Goal: Communication & Community: Share content

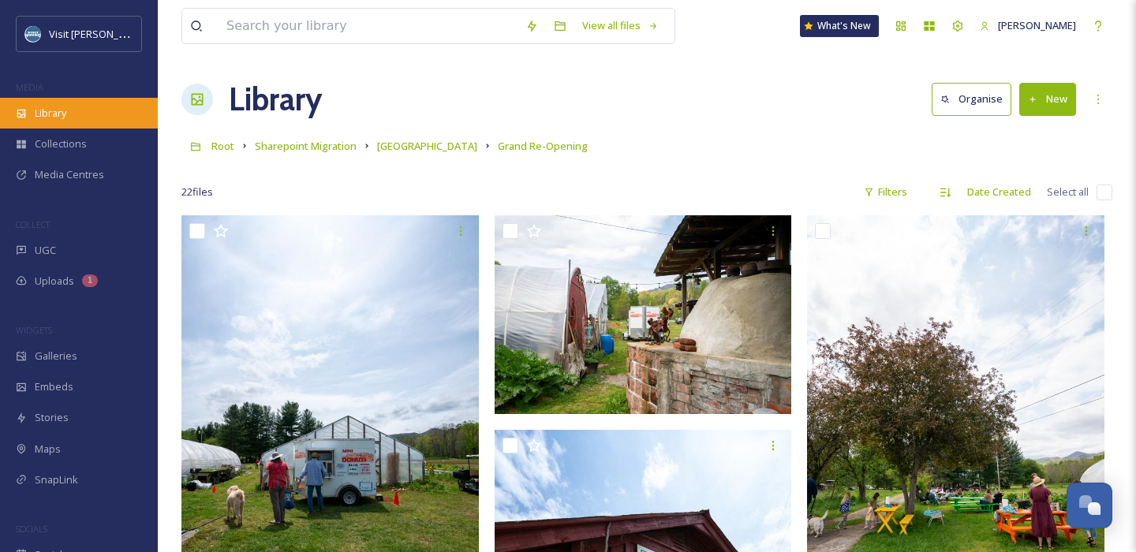
scroll to position [1917, 0]
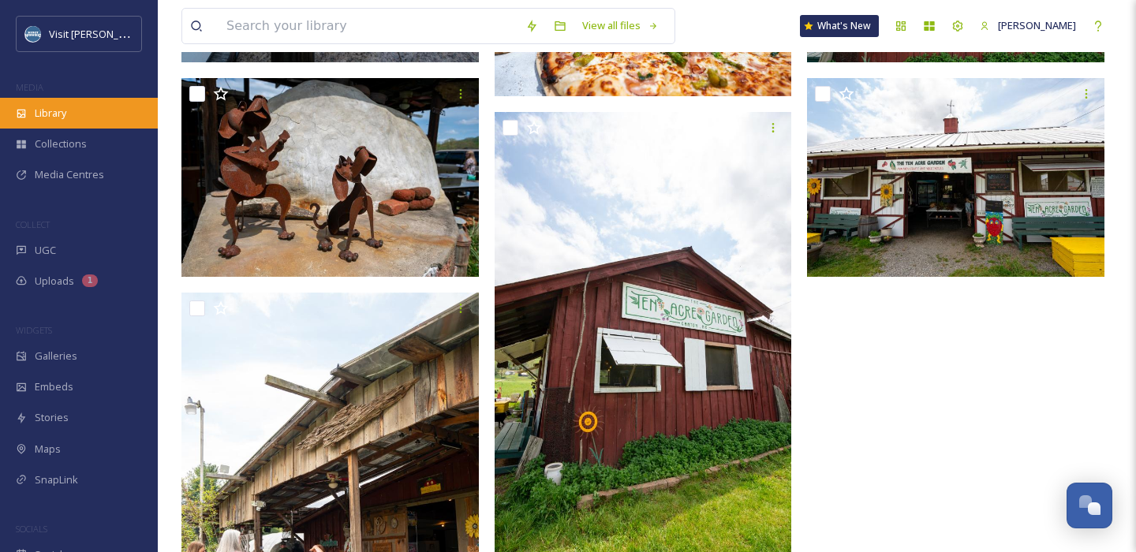
click at [37, 106] on span "Library" at bounding box center [51, 113] width 32 height 15
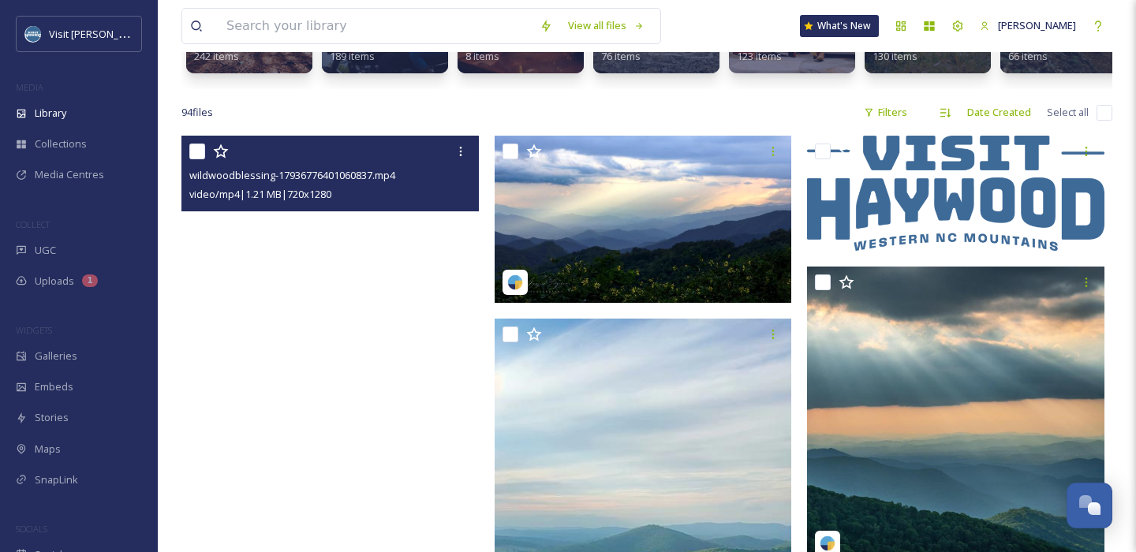
scroll to position [354, 0]
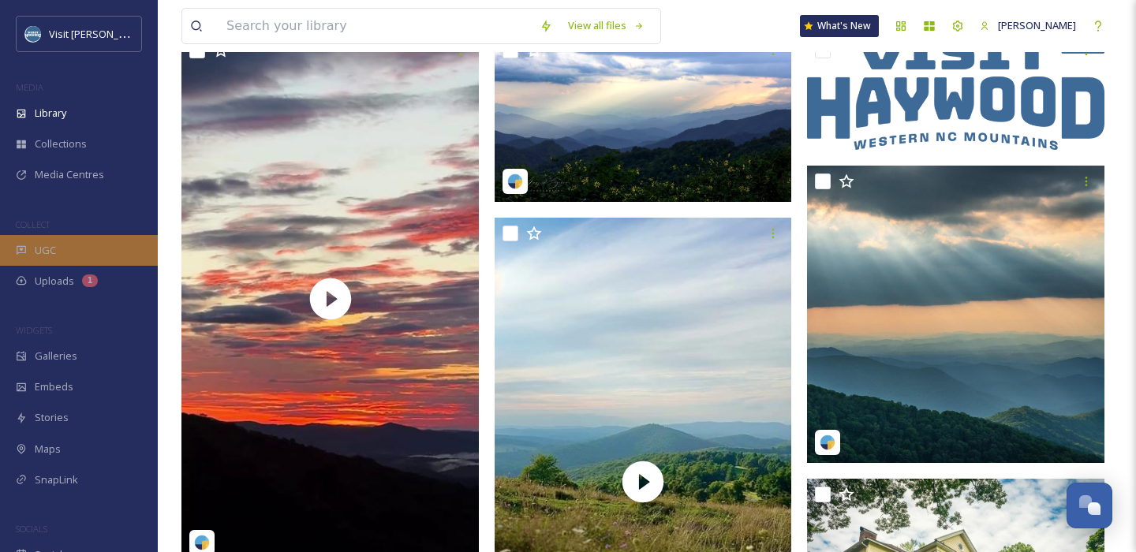
click at [81, 249] on div "UGC" at bounding box center [79, 250] width 158 height 31
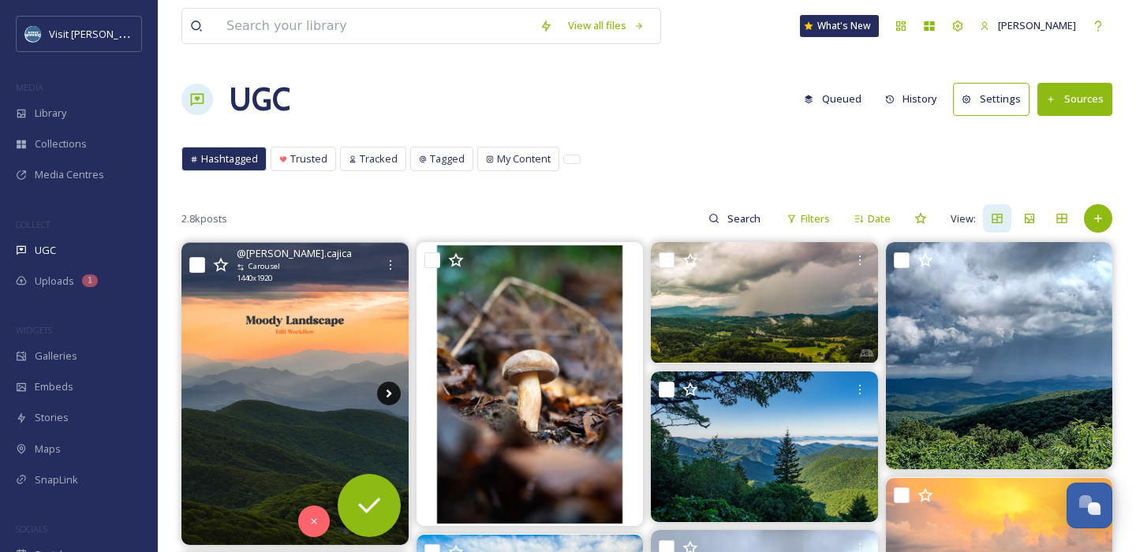
click at [387, 402] on icon at bounding box center [389, 394] width 24 height 24
click at [390, 394] on icon at bounding box center [389, 394] width 6 height 9
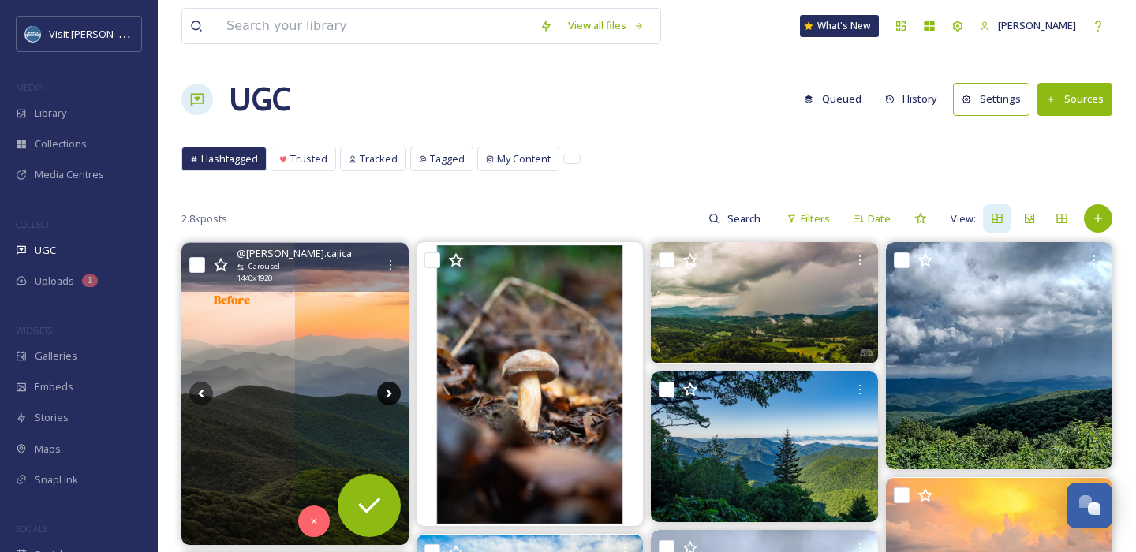
click at [390, 397] on icon at bounding box center [389, 394] width 24 height 24
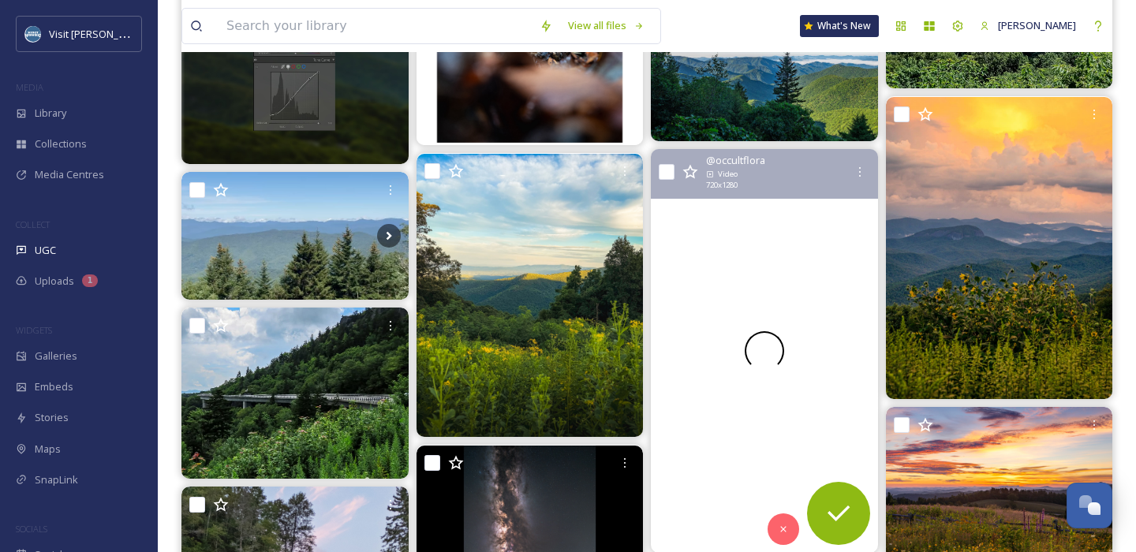
scroll to position [382, 0]
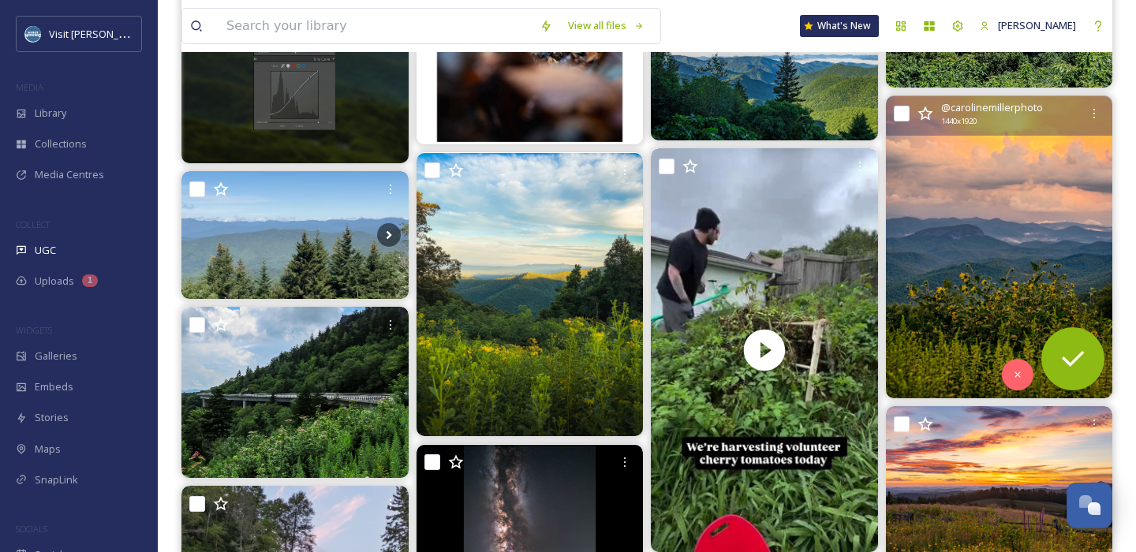
click at [1015, 187] on img at bounding box center [999, 247] width 227 height 302
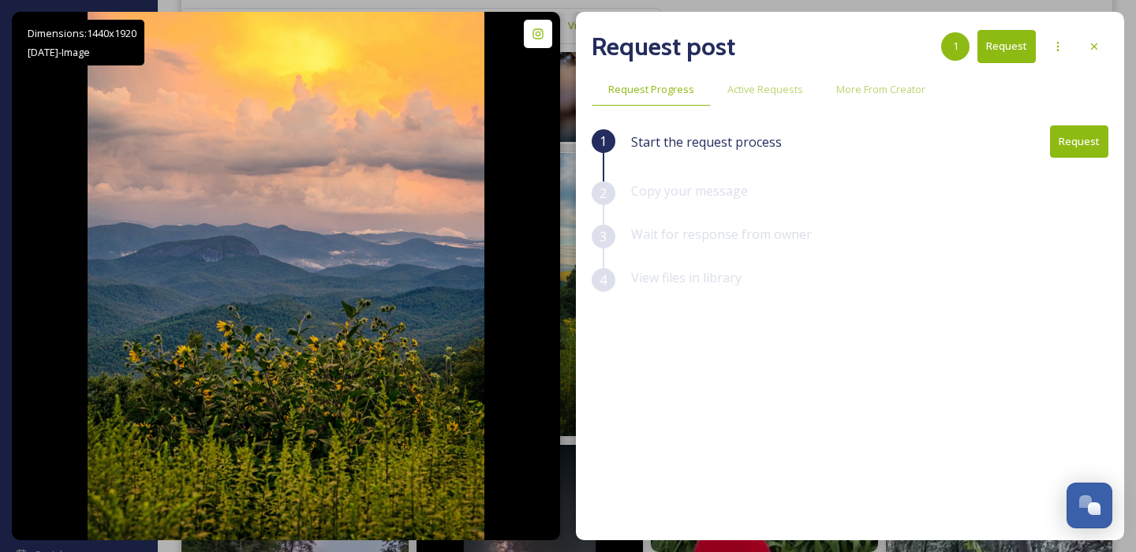
click at [1092, 134] on button "Request" at bounding box center [1079, 141] width 58 height 32
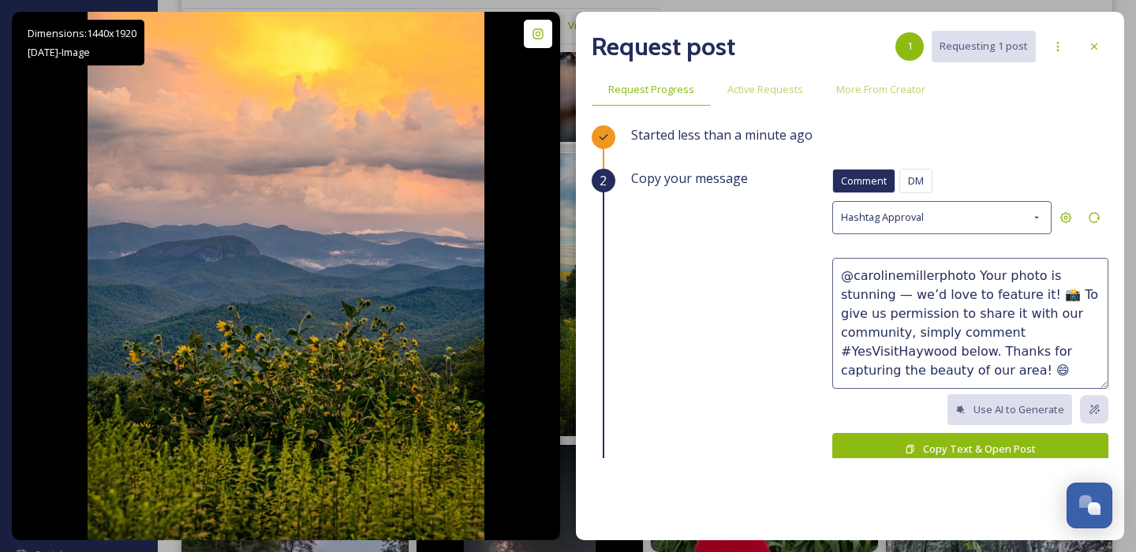
drag, startPoint x: 883, startPoint y: 370, endPoint x: 800, endPoint y: 218, distance: 173.3
click at [800, 218] on div "Copy your message Comment DM Comment DM Hashtag Approval @carolinemillerphoto Y…" at bounding box center [869, 330] width 477 height 323
click at [907, 373] on textarea "@carolinemillerphoto Your photo is stunning — we’d love to feature it! 📸 To giv…" at bounding box center [970, 323] width 276 height 131
click at [912, 438] on button "Copy Text & Open Post" at bounding box center [970, 449] width 276 height 32
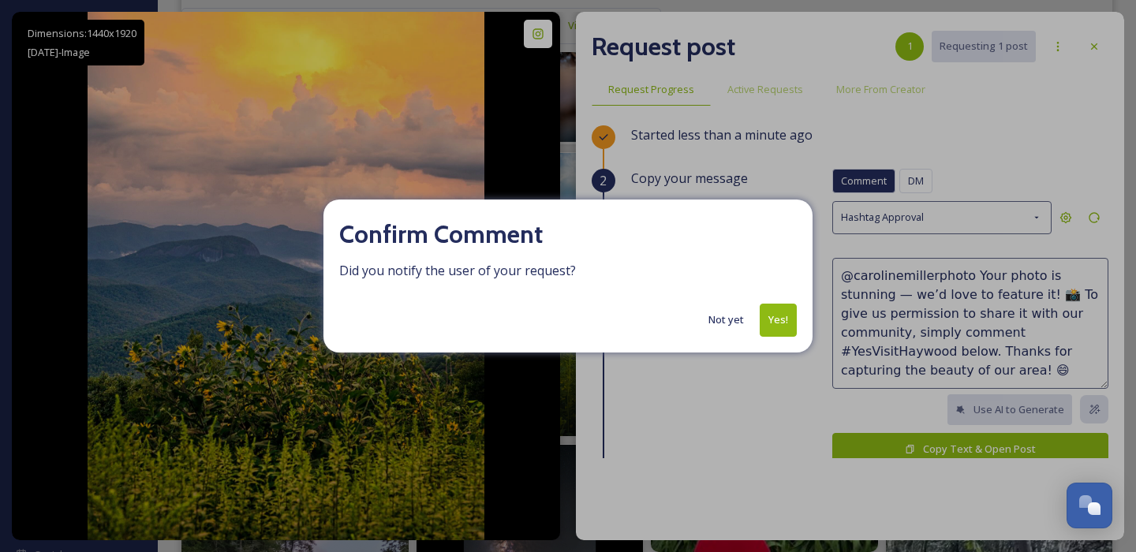
click at [783, 318] on button "Yes!" at bounding box center [778, 320] width 37 height 32
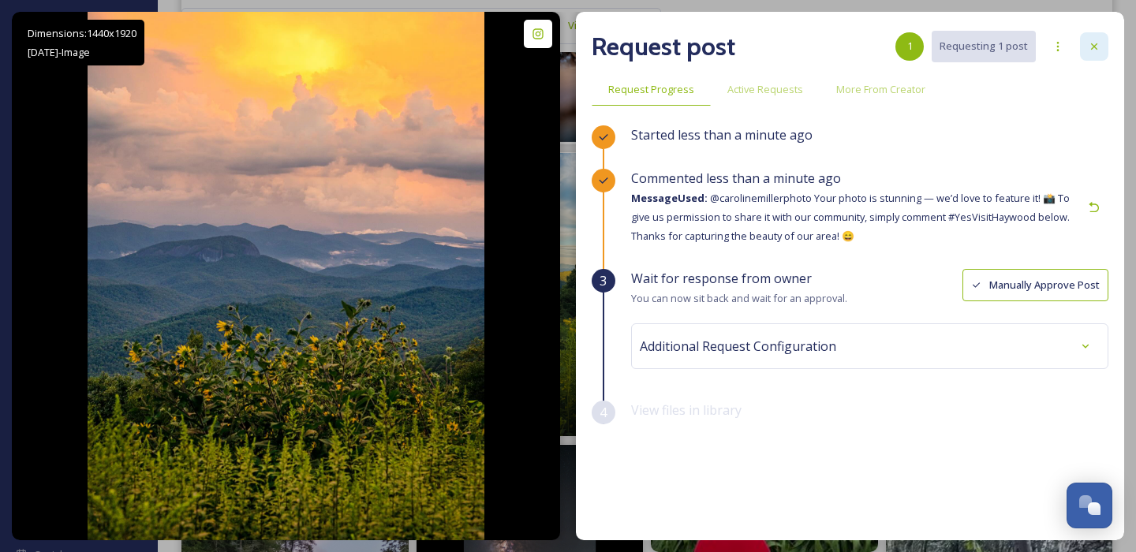
click at [1099, 47] on icon at bounding box center [1094, 46] width 13 height 13
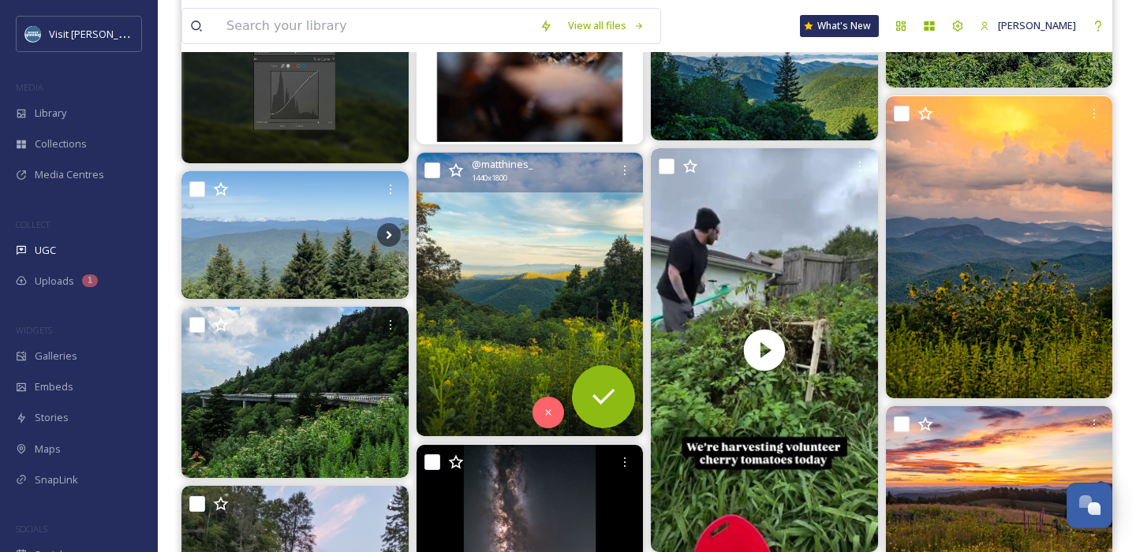
click at [585, 279] on img at bounding box center [529, 294] width 227 height 283
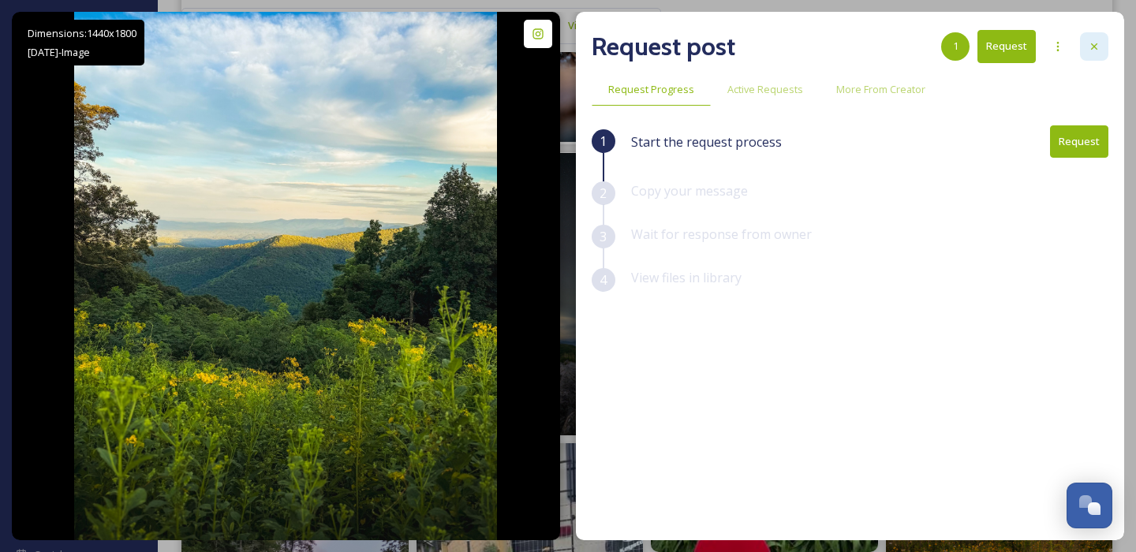
click at [1095, 43] on icon at bounding box center [1094, 46] width 13 height 13
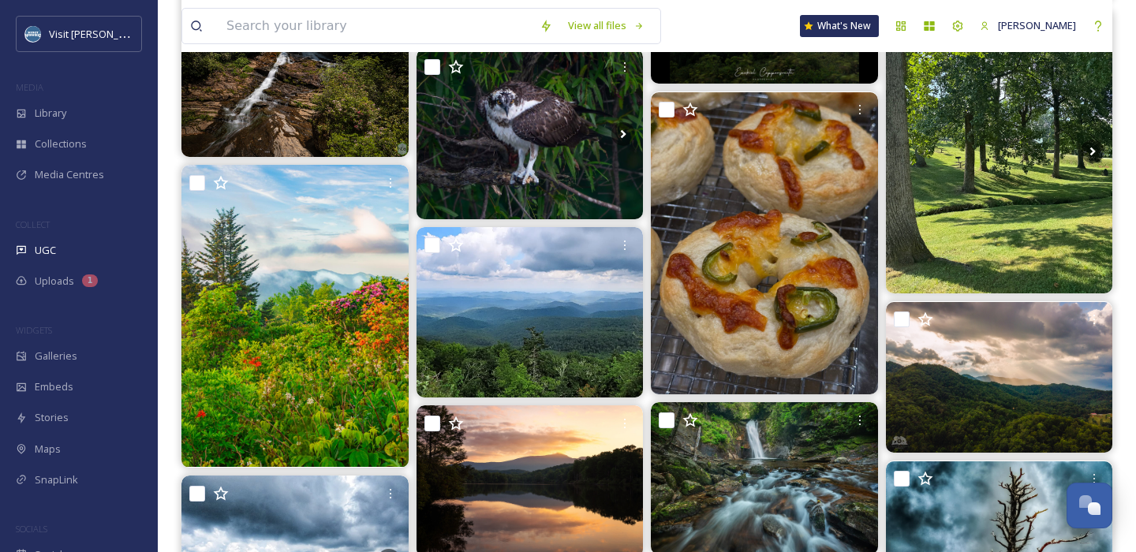
scroll to position [1792, 0]
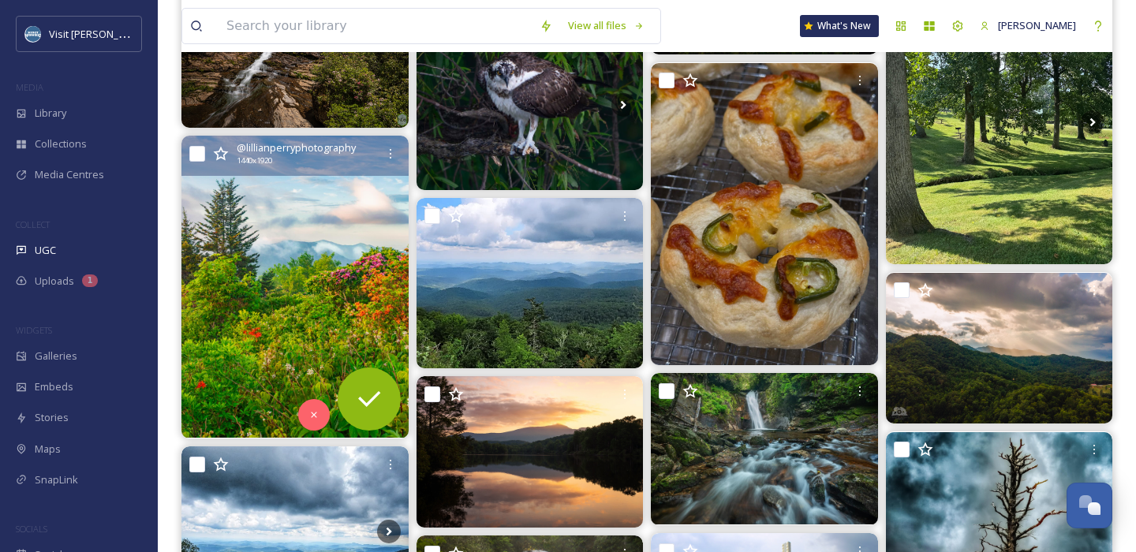
click at [326, 263] on img at bounding box center [294, 287] width 227 height 302
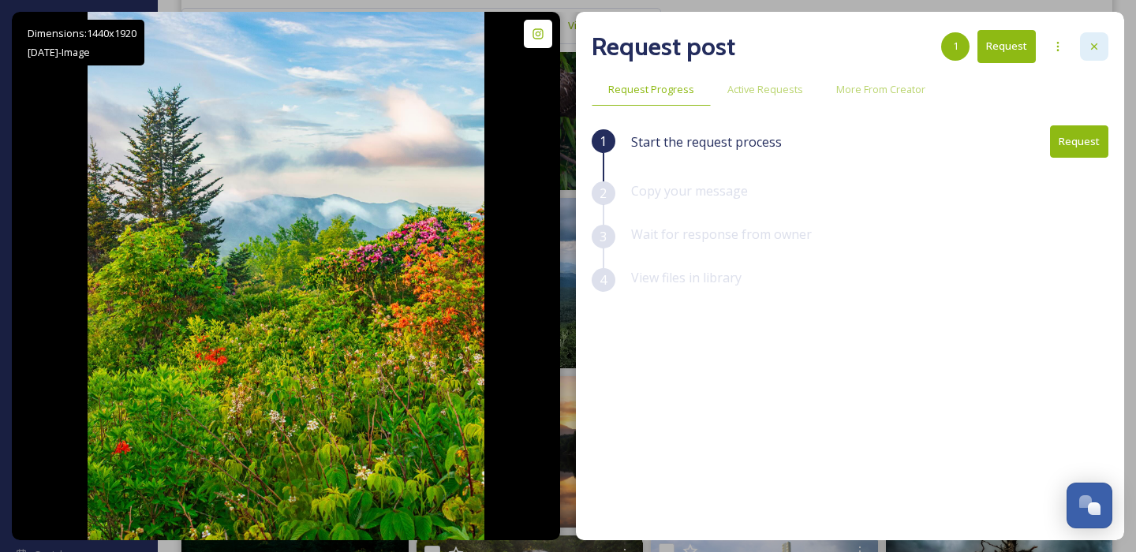
click at [1096, 52] on icon at bounding box center [1094, 46] width 13 height 13
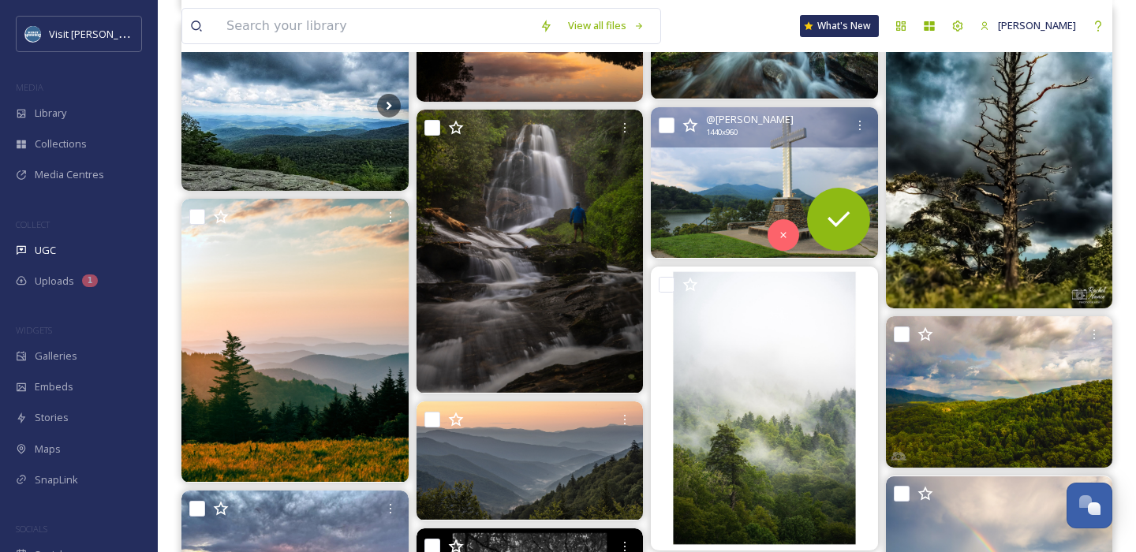
scroll to position [2217, 0]
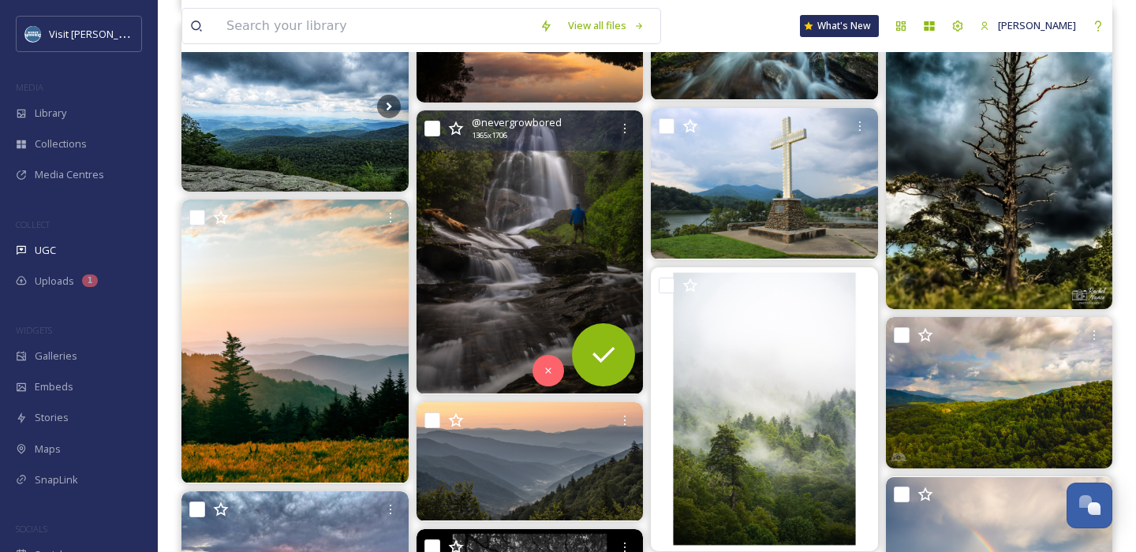
click at [524, 201] on img at bounding box center [529, 251] width 227 height 283
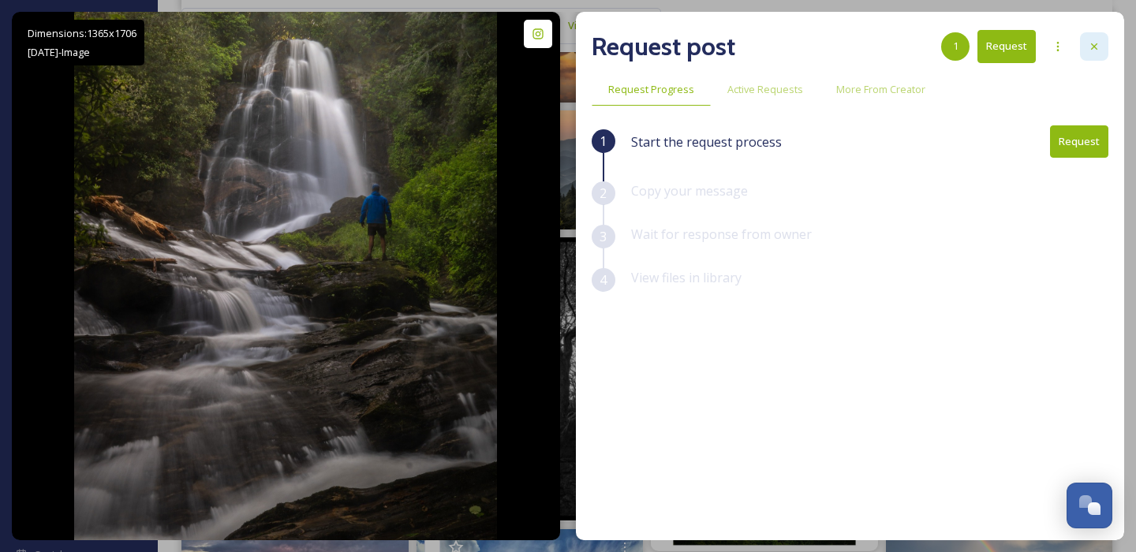
click at [1087, 47] on div at bounding box center [1094, 46] width 28 height 28
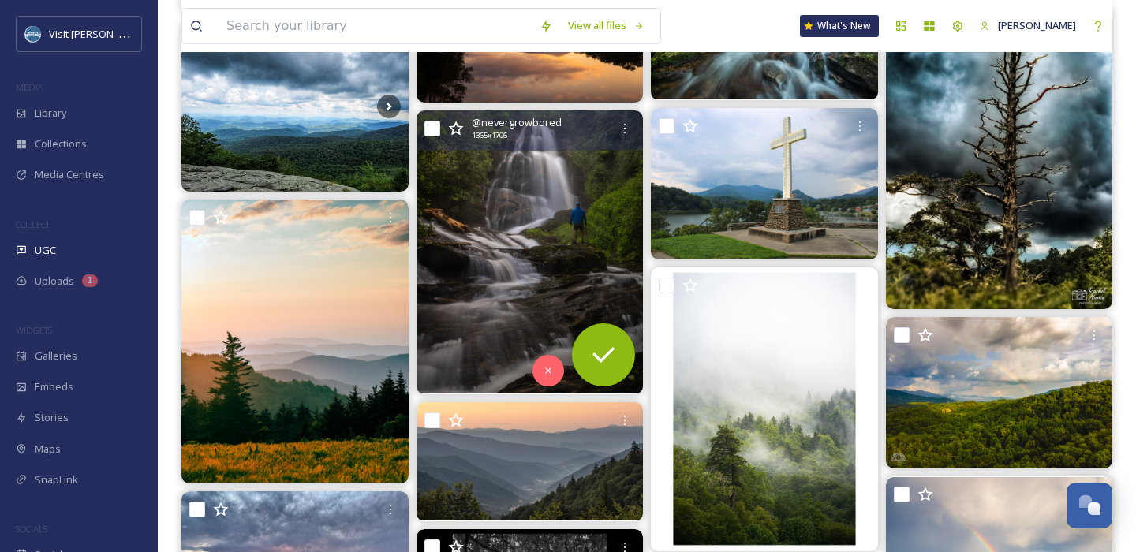
scroll to position [2339, 0]
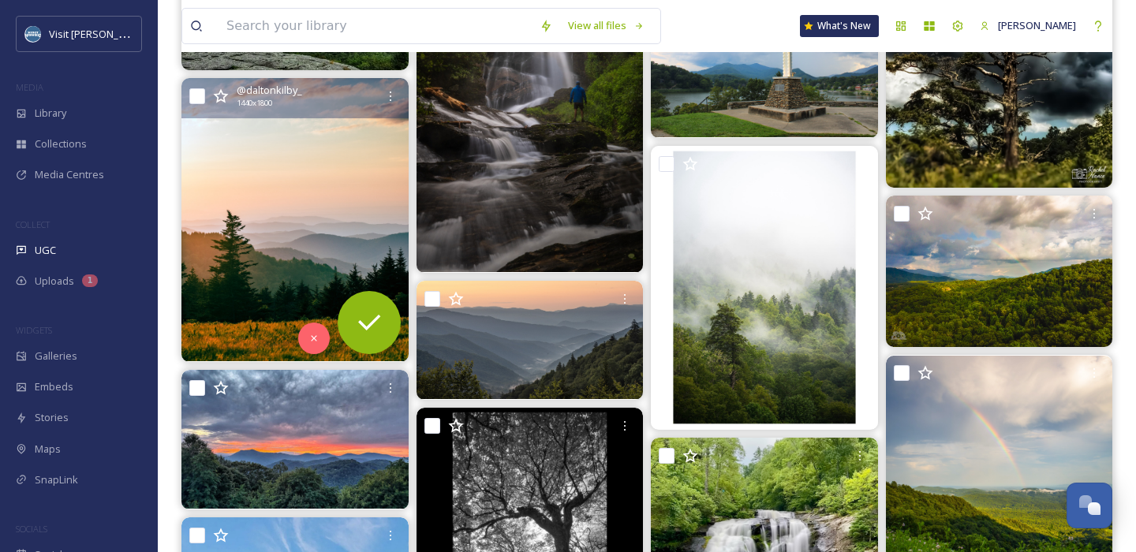
click at [232, 164] on img at bounding box center [294, 219] width 227 height 283
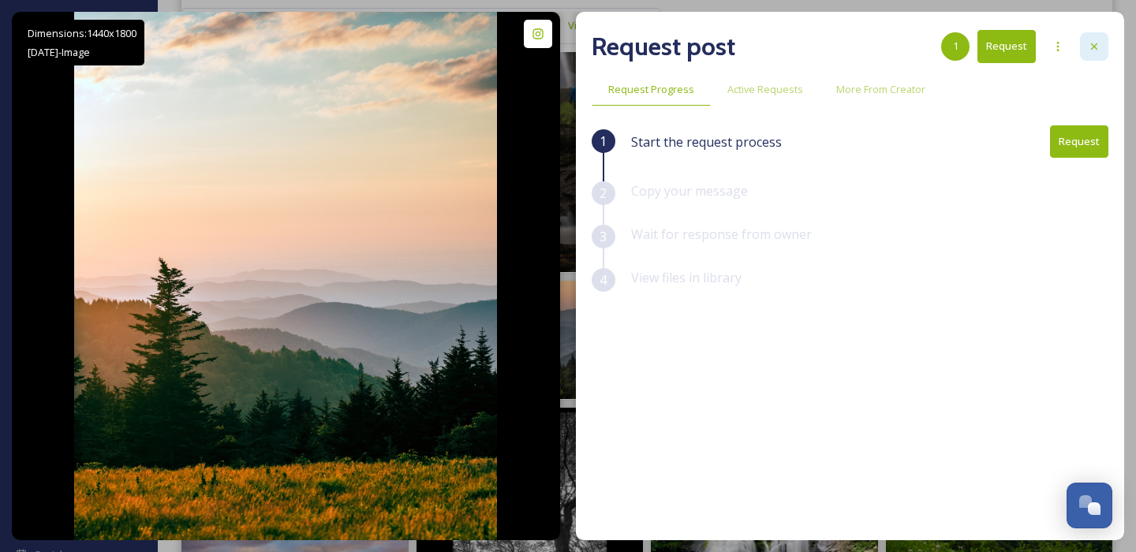
click at [1096, 54] on div at bounding box center [1094, 46] width 28 height 28
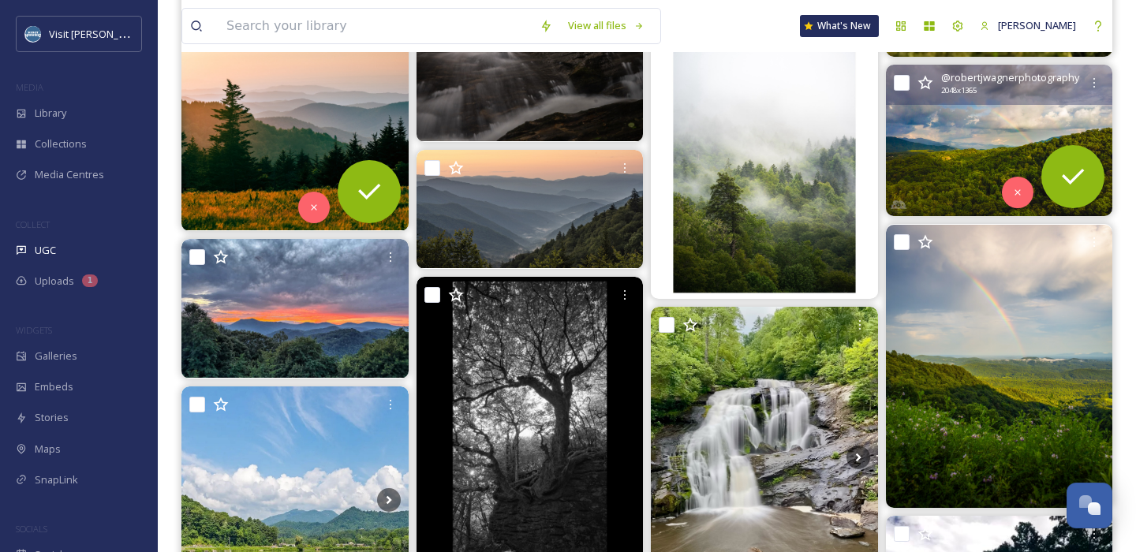
scroll to position [2502, 0]
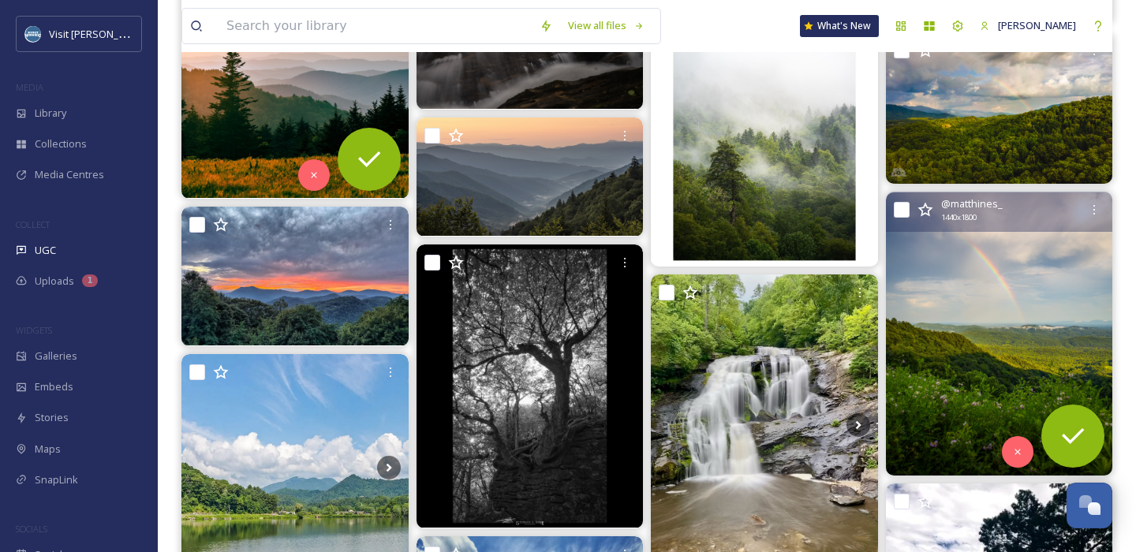
click at [1019, 306] on img at bounding box center [999, 333] width 227 height 283
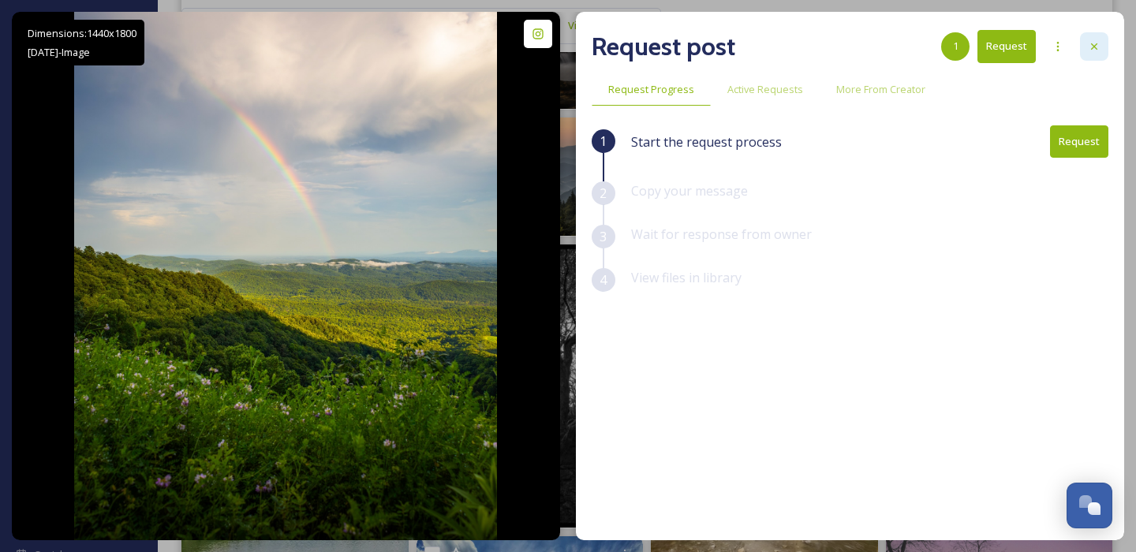
click at [1087, 50] on div at bounding box center [1094, 46] width 28 height 28
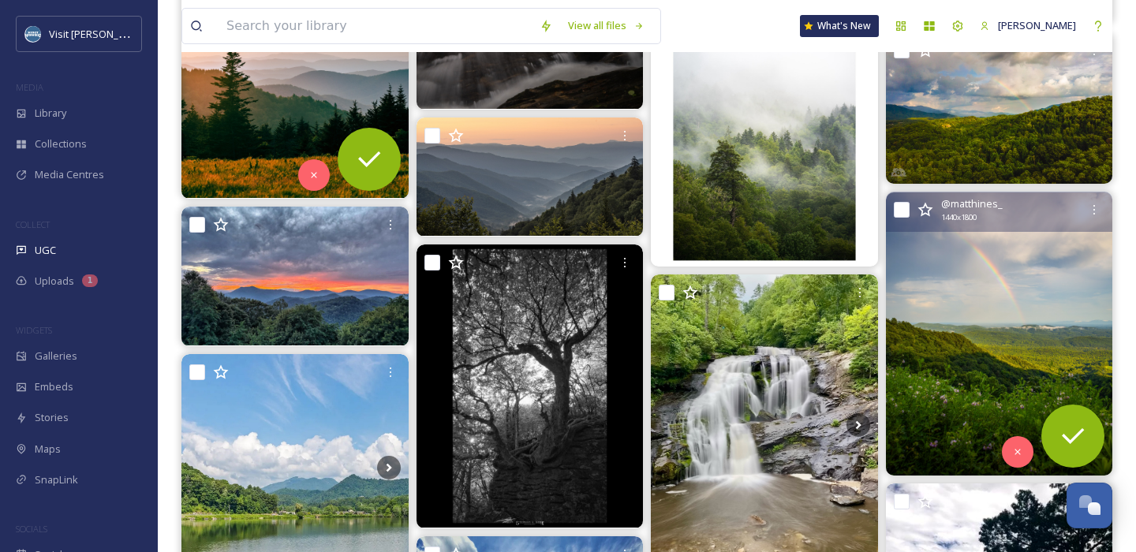
click at [991, 310] on img at bounding box center [999, 333] width 227 height 283
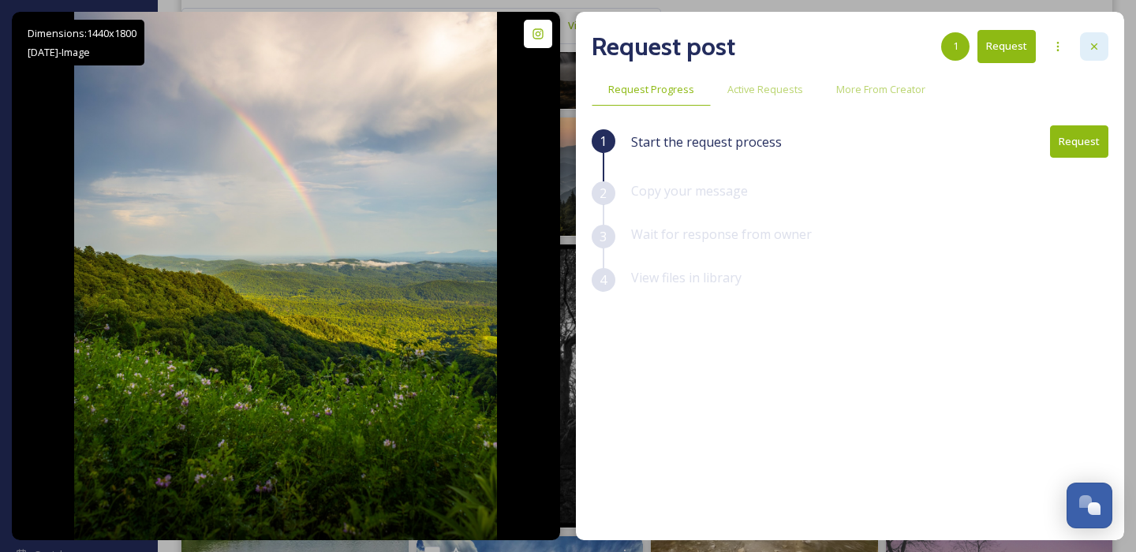
click at [1105, 49] on div at bounding box center [1094, 46] width 28 height 28
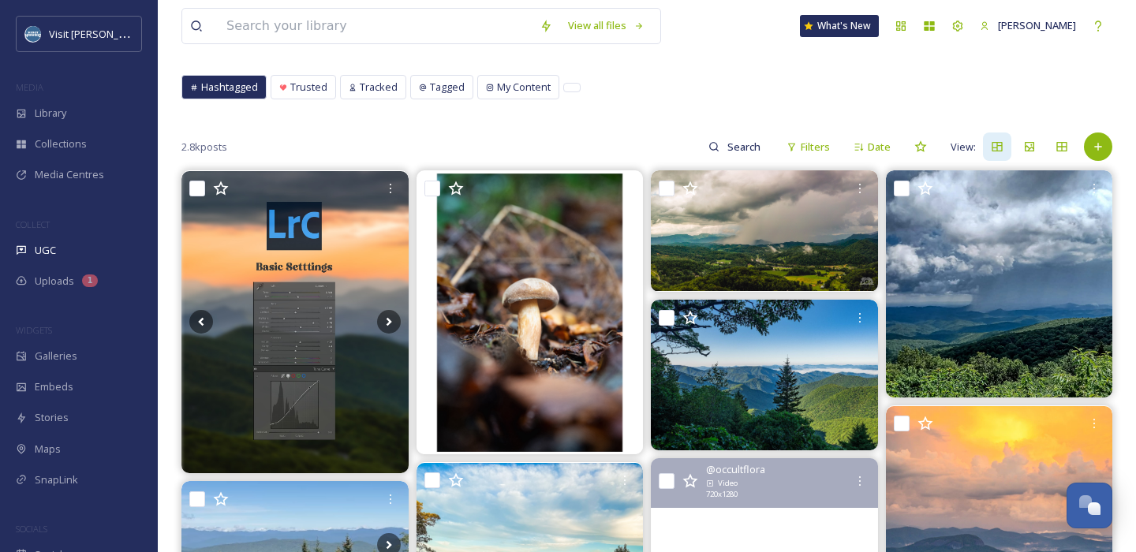
scroll to position [38, 0]
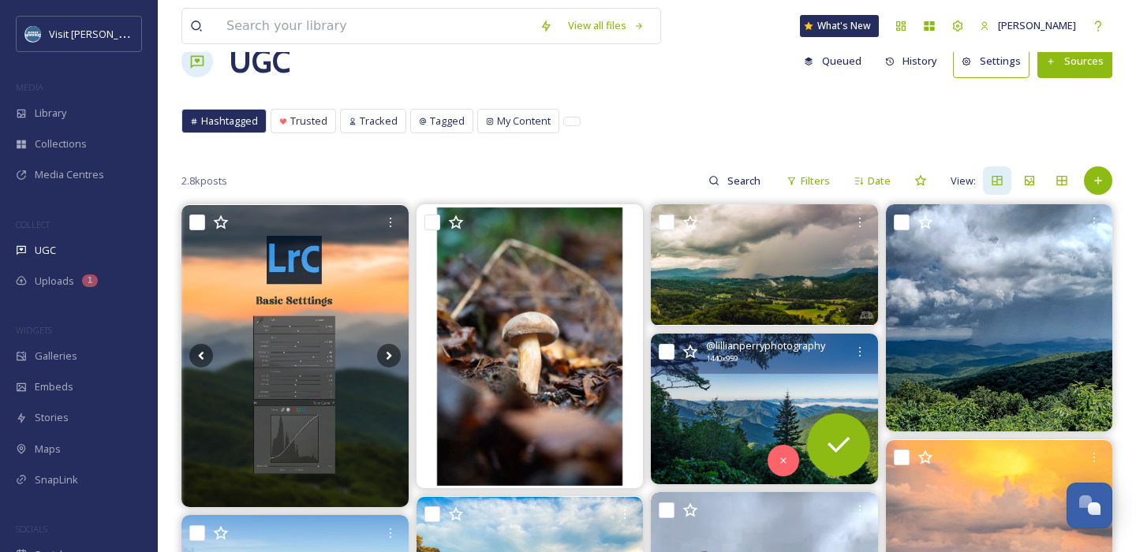
click at [775, 394] on img at bounding box center [764, 409] width 227 height 151
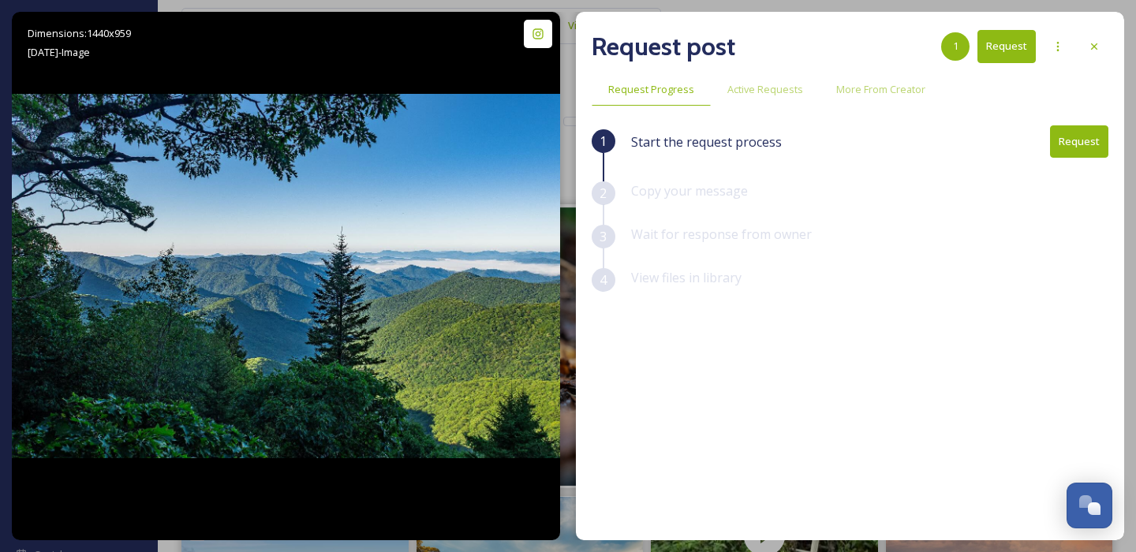
click at [1070, 147] on button "Request" at bounding box center [1079, 141] width 58 height 32
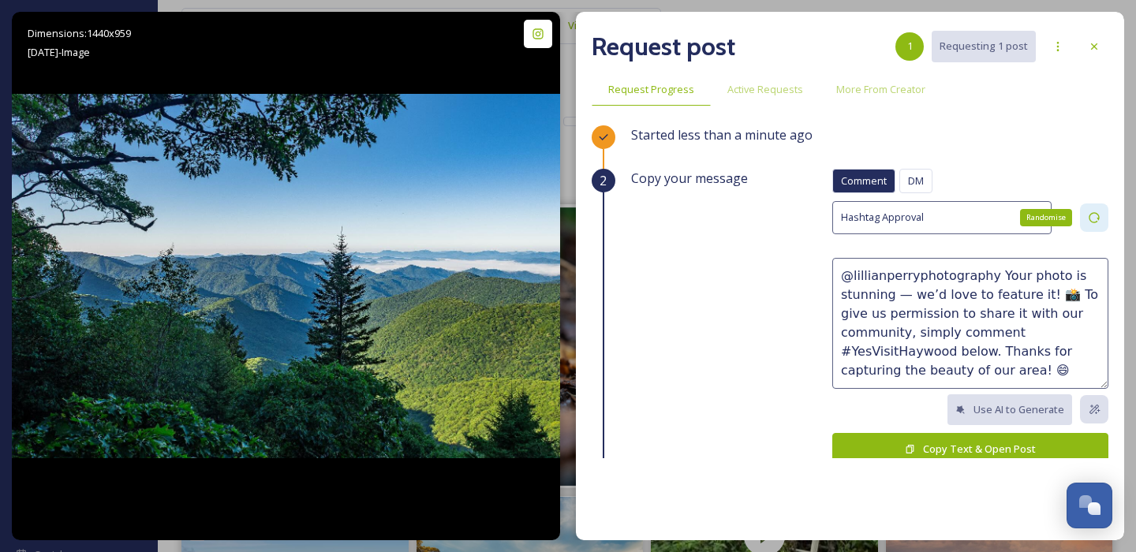
click at [1094, 219] on icon at bounding box center [1094, 217] width 13 height 13
type textarea "@lillianperryphotography This photo is everything! 🤩 We'd love to feature it on…"
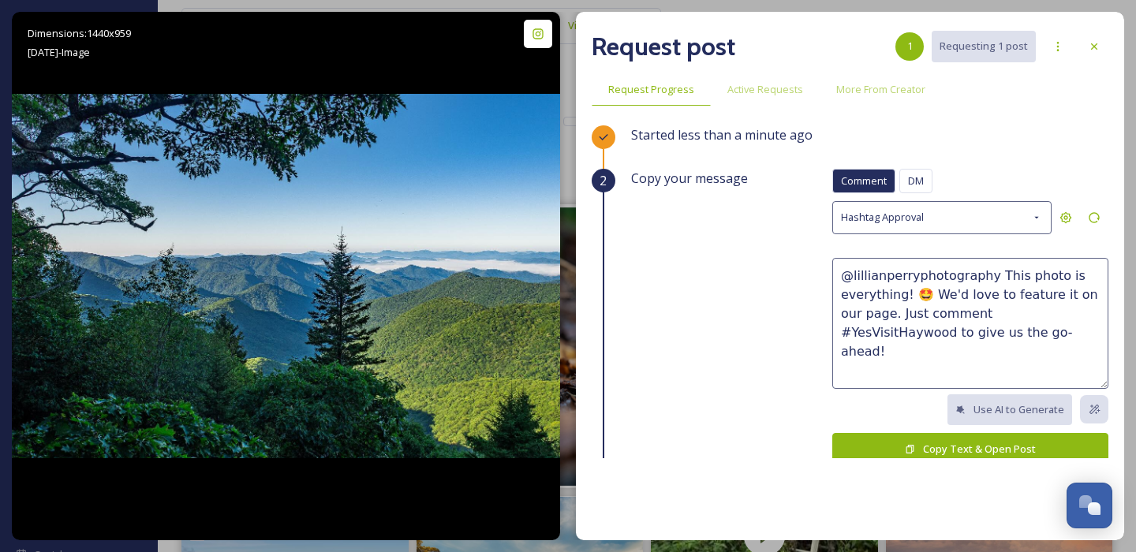
click at [969, 452] on button "Copy Text & Open Post" at bounding box center [970, 449] width 276 height 32
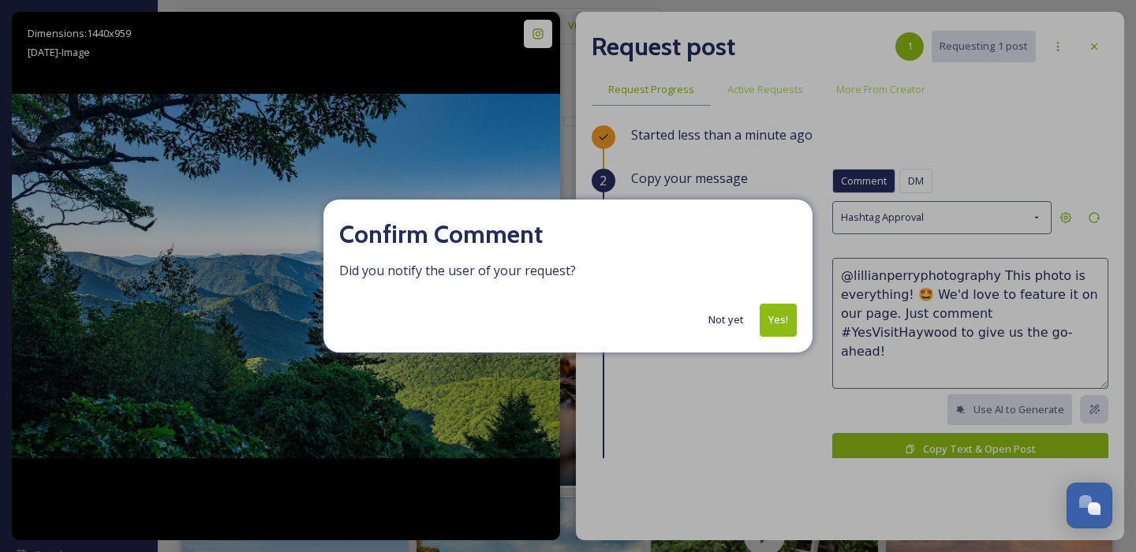
click at [737, 317] on button "Not yet" at bounding box center [725, 319] width 51 height 31
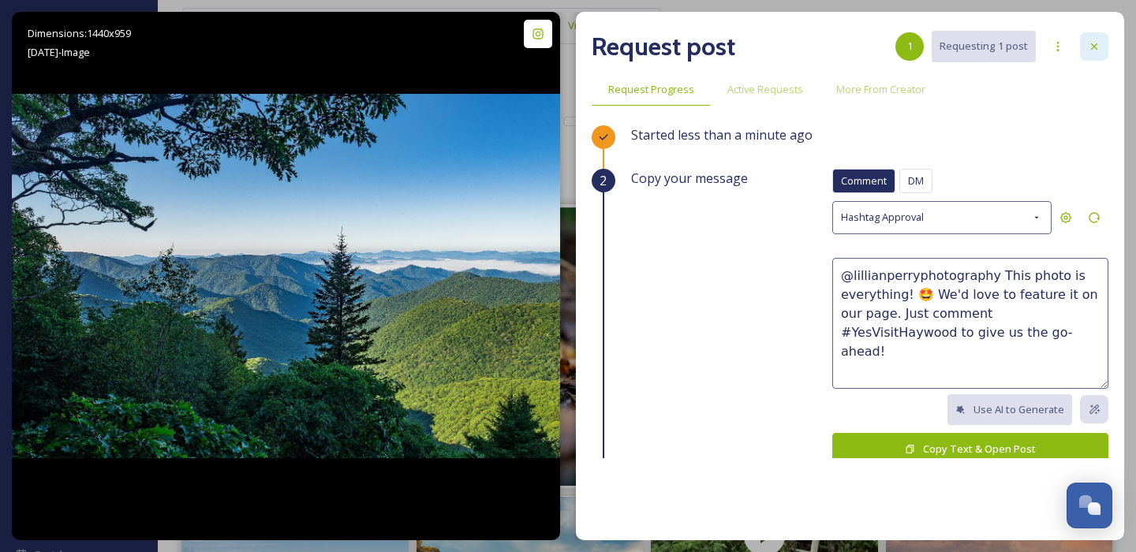
click at [1099, 39] on div at bounding box center [1094, 46] width 28 height 28
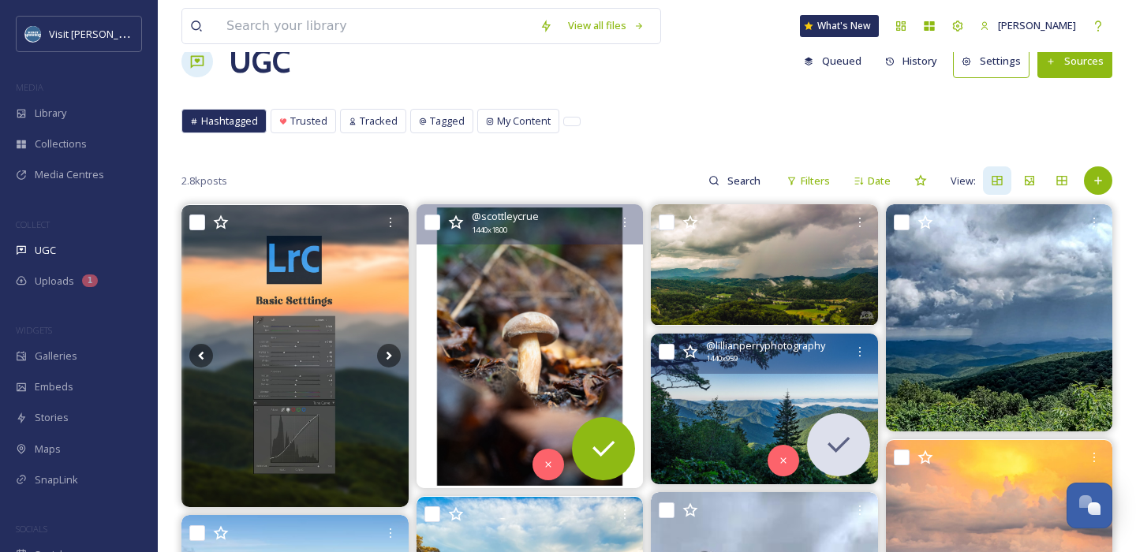
click at [552, 338] on img at bounding box center [529, 346] width 227 height 283
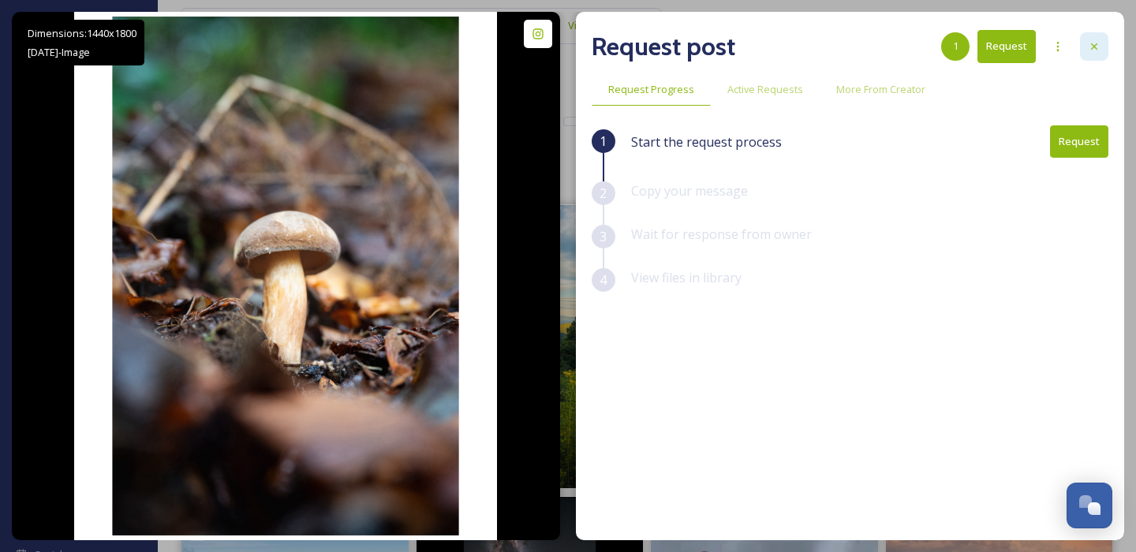
click at [1096, 43] on icon at bounding box center [1094, 46] width 6 height 6
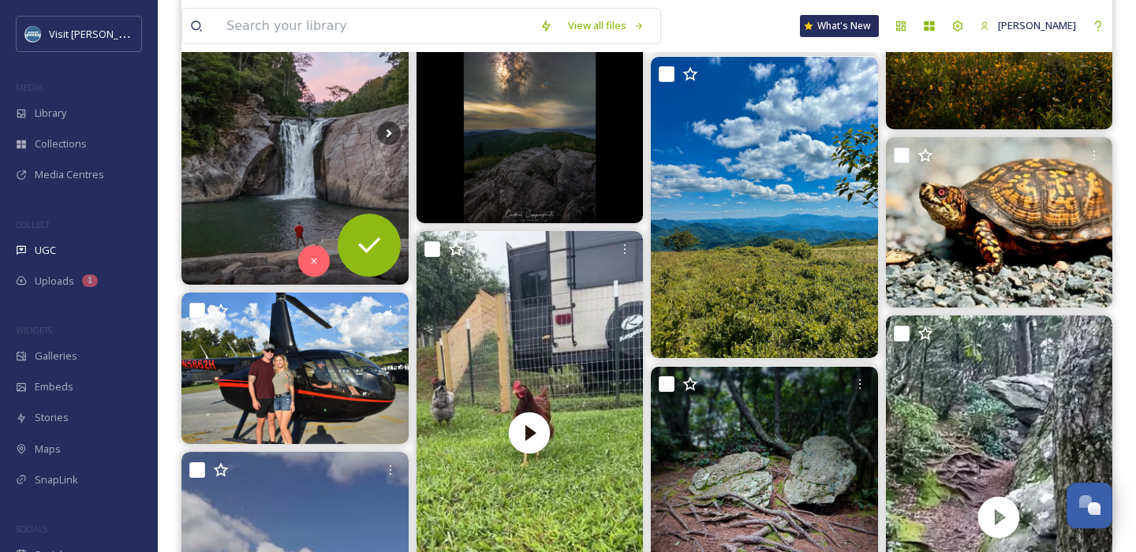
scroll to position [920, 0]
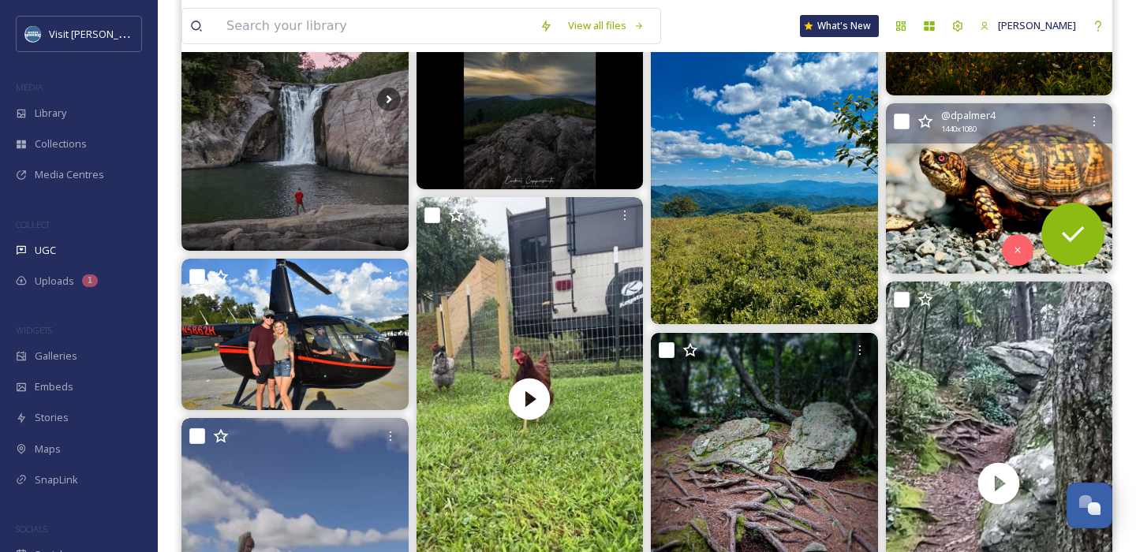
click at [988, 196] on img at bounding box center [999, 188] width 227 height 170
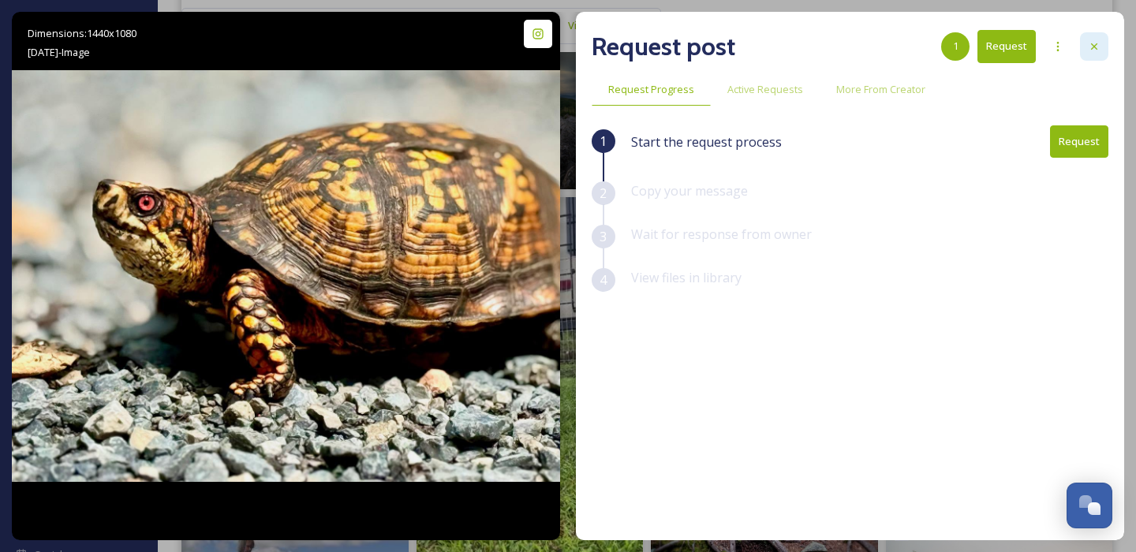
click at [1081, 54] on div at bounding box center [1094, 46] width 28 height 28
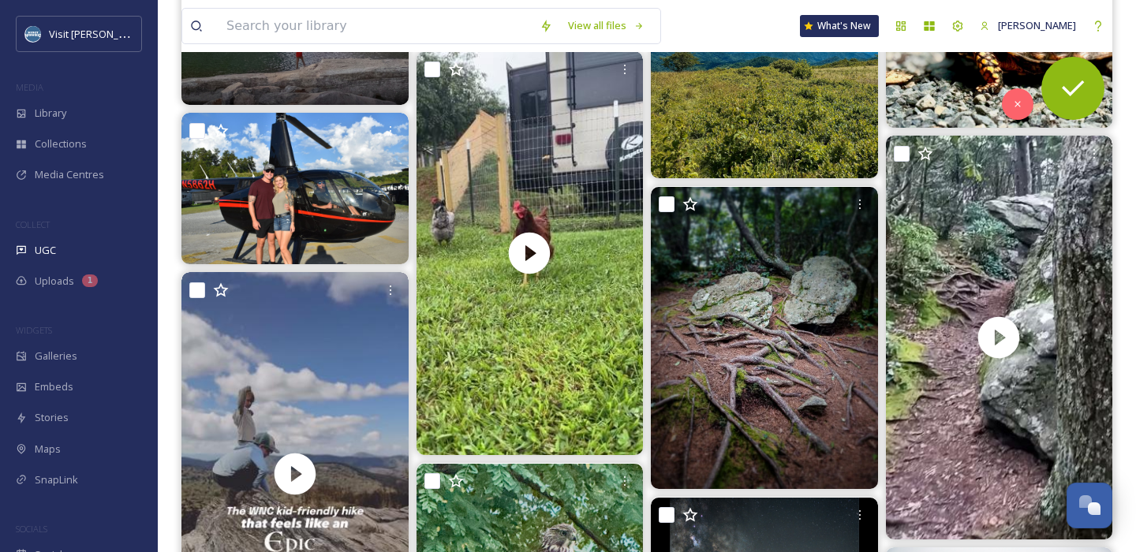
scroll to position [1219, 0]
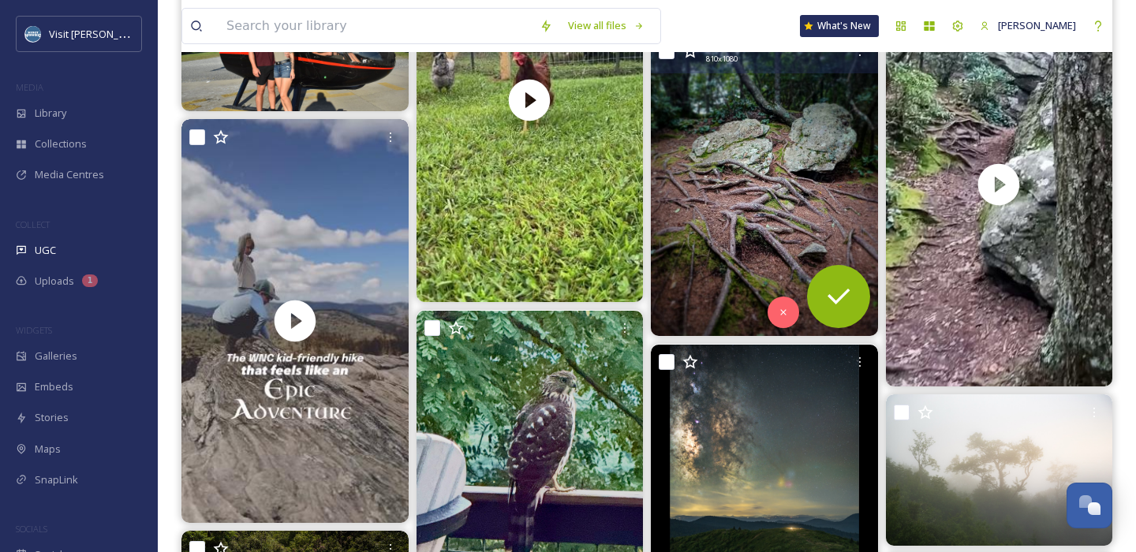
click at [745, 145] on img at bounding box center [764, 185] width 227 height 302
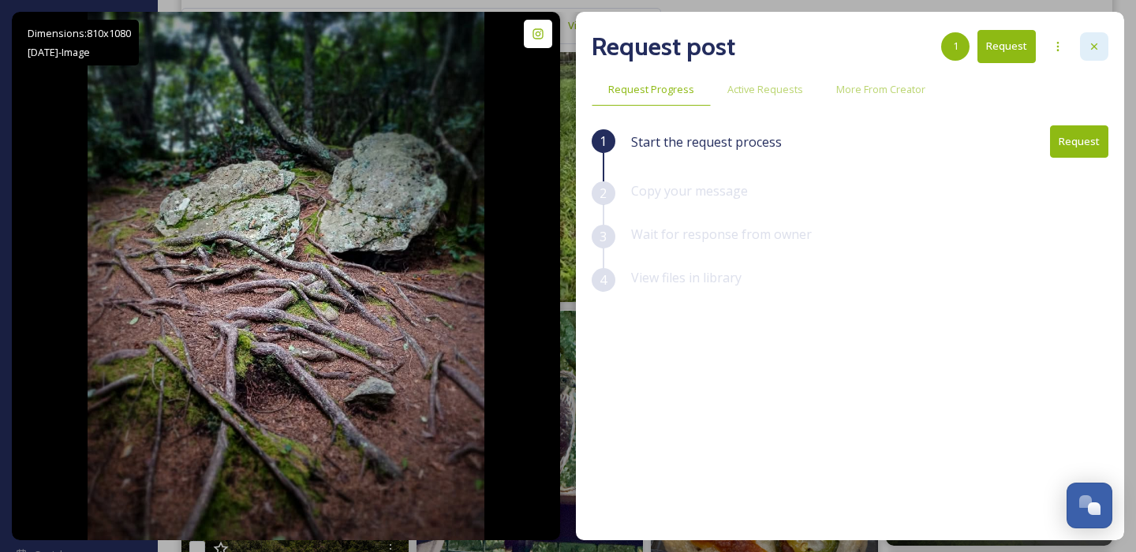
click at [1104, 50] on div at bounding box center [1094, 46] width 28 height 28
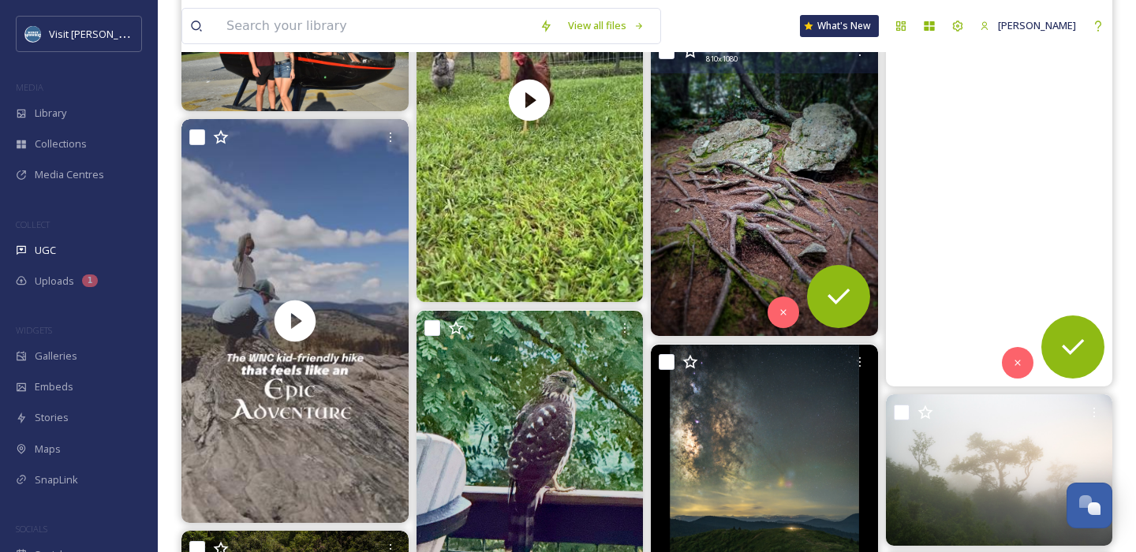
click at [1054, 144] on video "#blueridgemountains #blueridgeparkway #blueridgetx #blueridgemoments #blueridge…" at bounding box center [998, 185] width 227 height 404
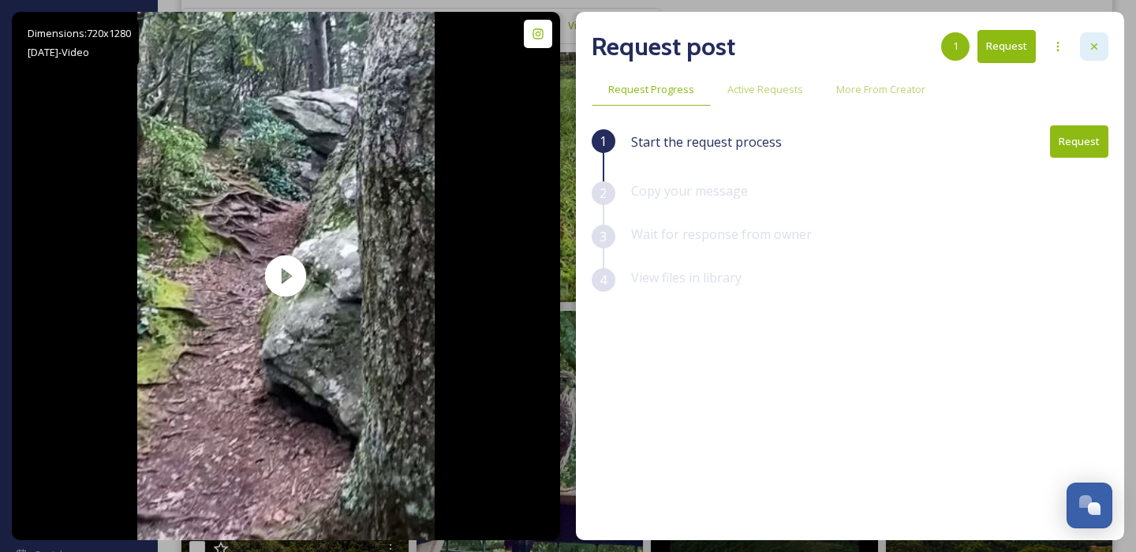
click at [1093, 44] on icon at bounding box center [1094, 46] width 13 height 13
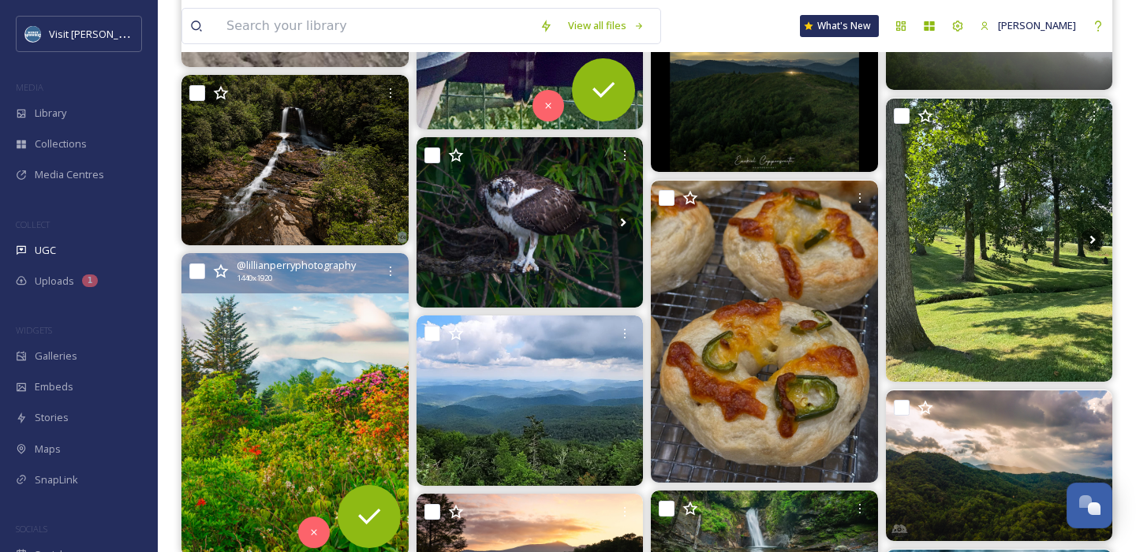
scroll to position [1674, 0]
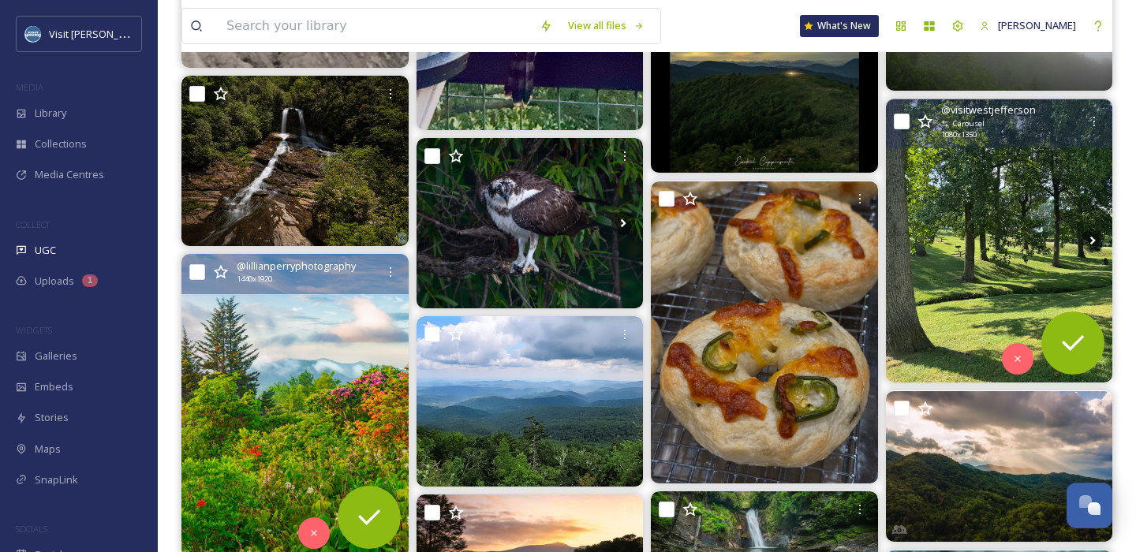
click at [1033, 214] on img at bounding box center [999, 240] width 227 height 283
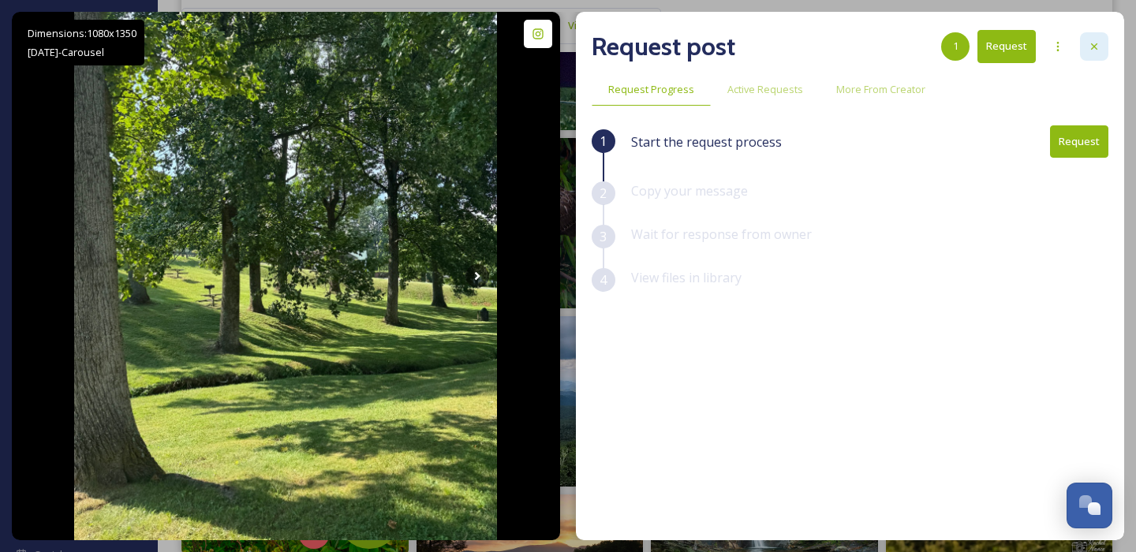
click at [1105, 48] on div at bounding box center [1094, 46] width 28 height 28
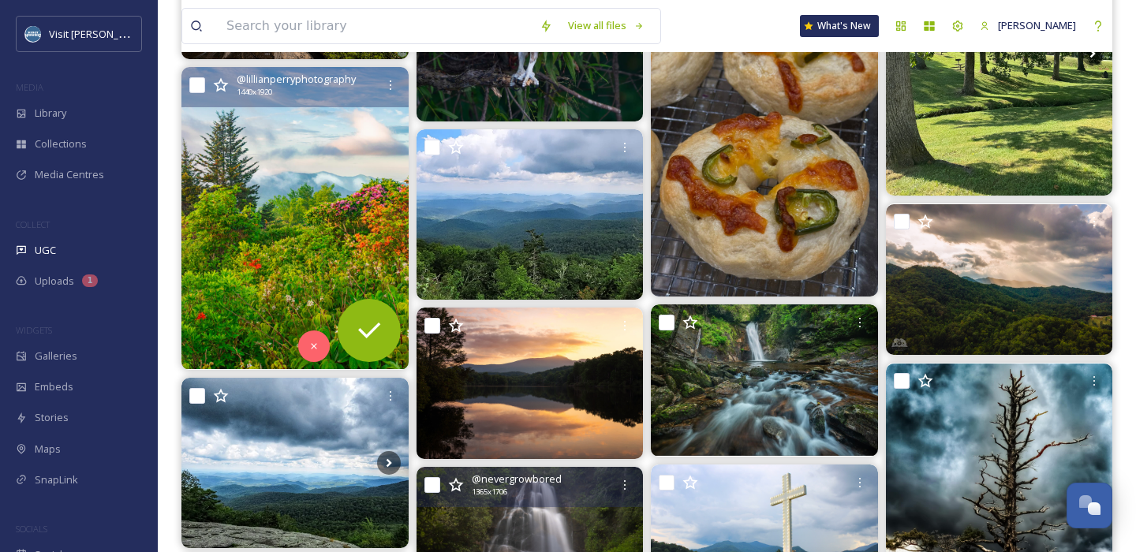
scroll to position [2085, 0]
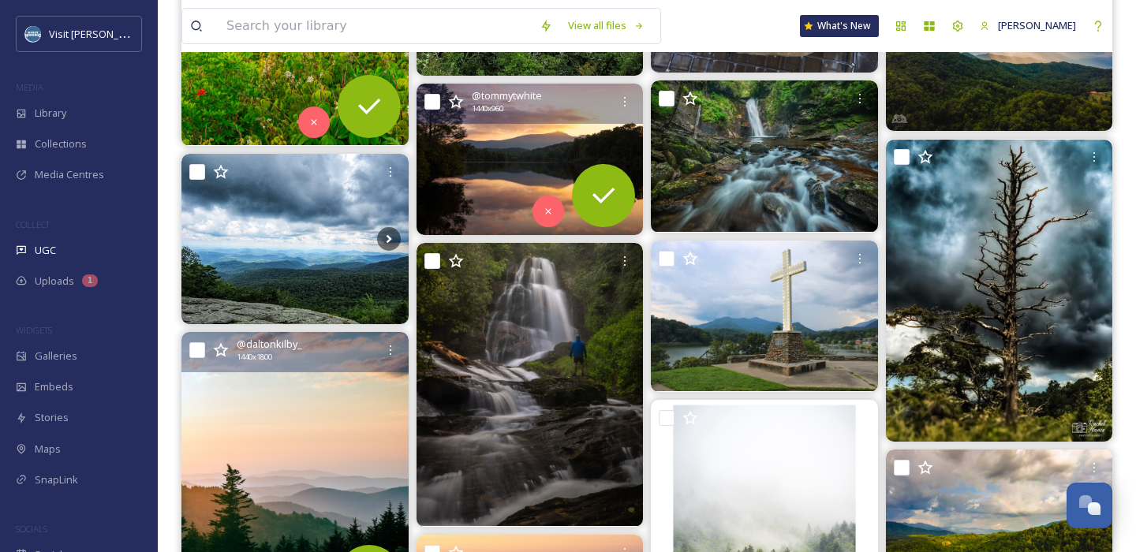
click at [512, 143] on img at bounding box center [529, 159] width 227 height 151
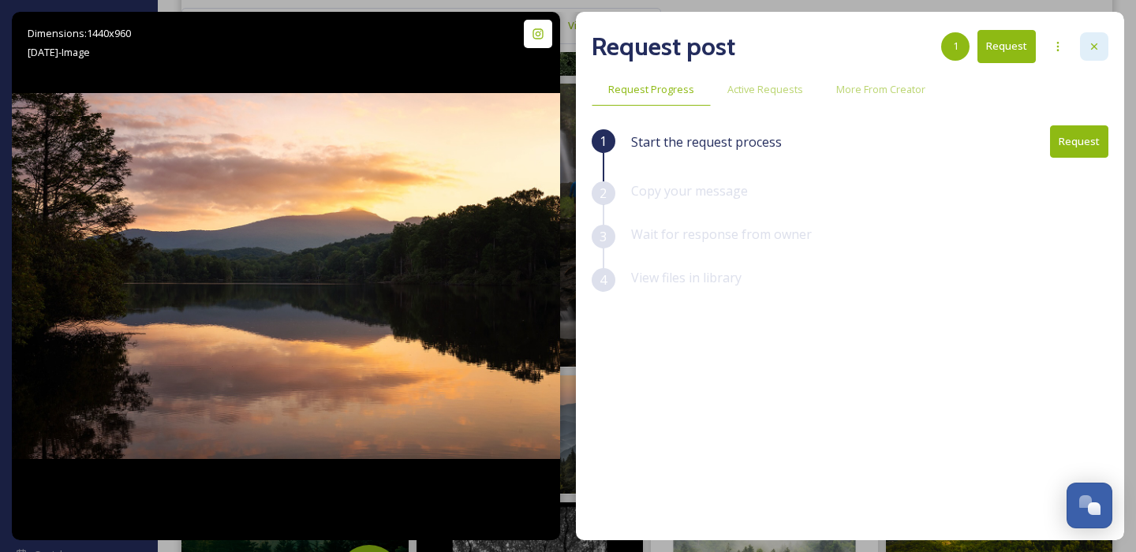
click at [1097, 50] on icon at bounding box center [1094, 46] width 13 height 13
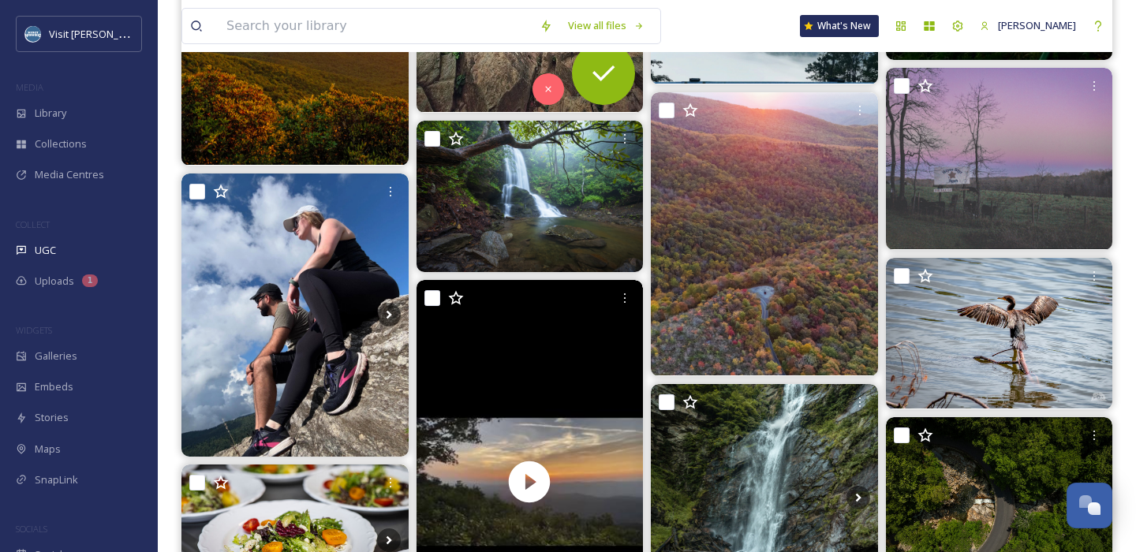
scroll to position [3233, 0]
